Goal: Find specific page/section: Find specific page/section

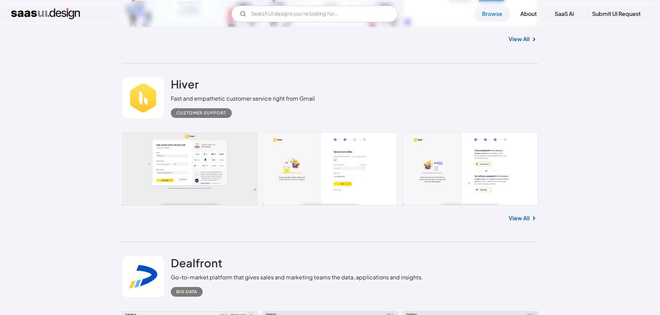
scroll to position [4812, 0]
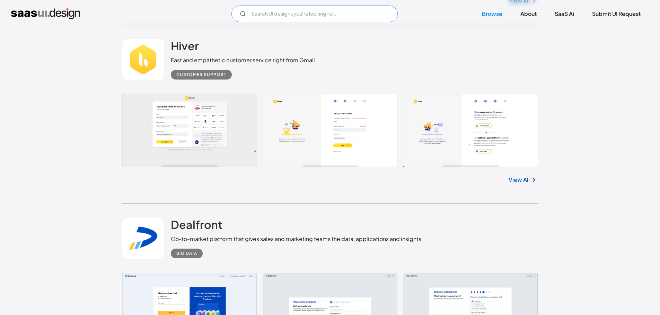
click at [282, 16] on input "Email Form" at bounding box center [314, 14] width 166 height 17
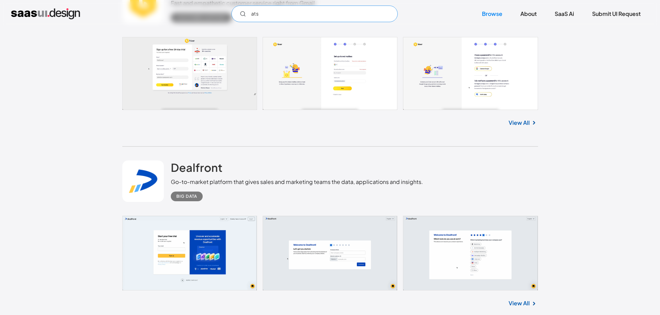
scroll to position [4674, 0]
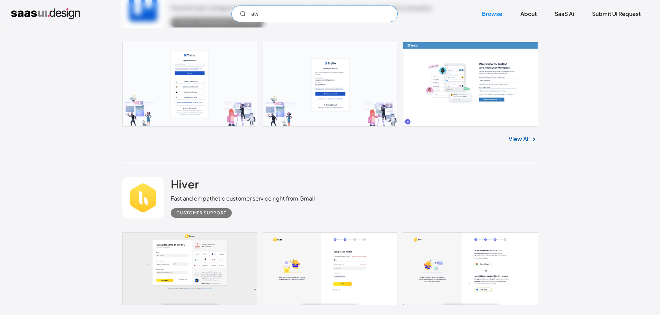
click at [244, 14] on circle "Email Form" at bounding box center [243, 13] width 4 height 4
click at [266, 15] on input "ats" at bounding box center [314, 14] width 166 height 17
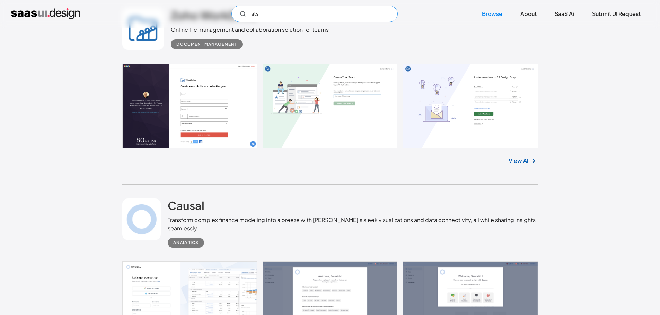
scroll to position [4189, 0]
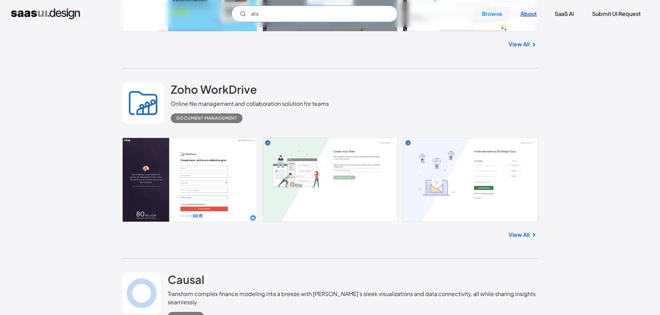
type input "ats"
click at [540, 14] on link "About" at bounding box center [528, 13] width 33 height 15
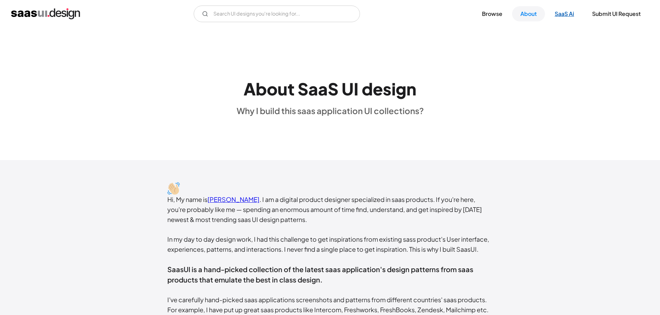
click at [579, 13] on link "SaaS Ai" at bounding box center [564, 13] width 36 height 15
